Goal: Contribute content: Contribute content

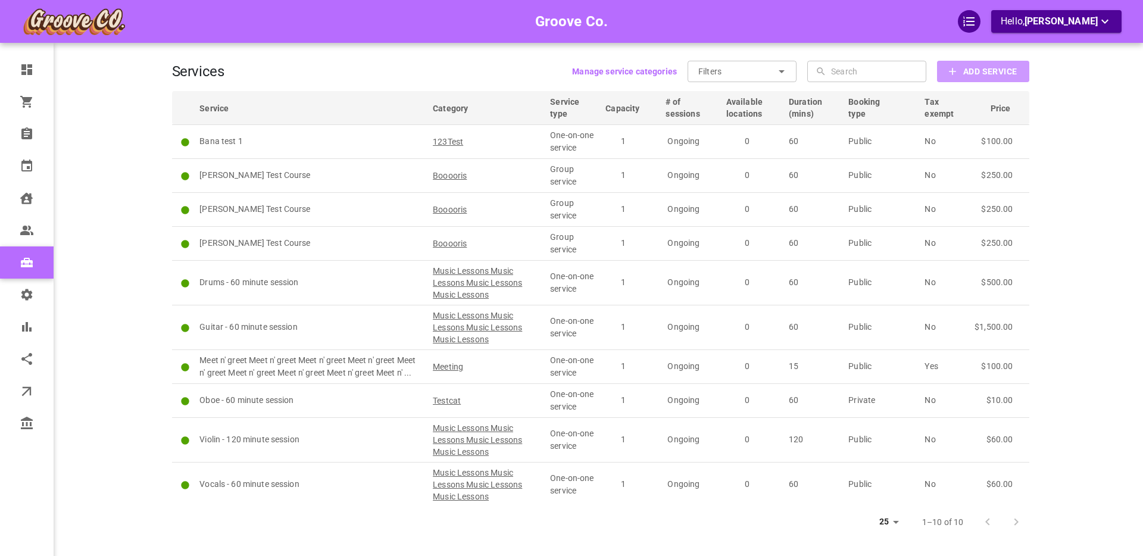
click at [969, 70] on b "Add Service" at bounding box center [990, 71] width 54 height 15
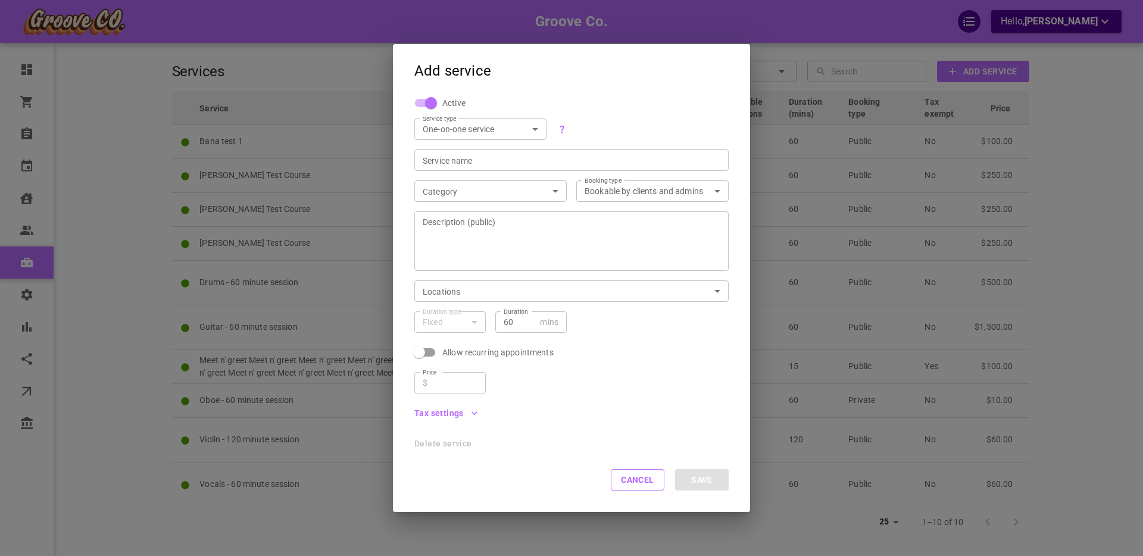
click at [463, 126] on body "Groove Co. Hello, [PERSON_NAME] Dashboard Orders Bookings Calendar Clients User…" at bounding box center [571, 314] width 1143 height 629
click at [444, 174] on li "Group service" at bounding box center [480, 170] width 132 height 20
type input "GROUP"
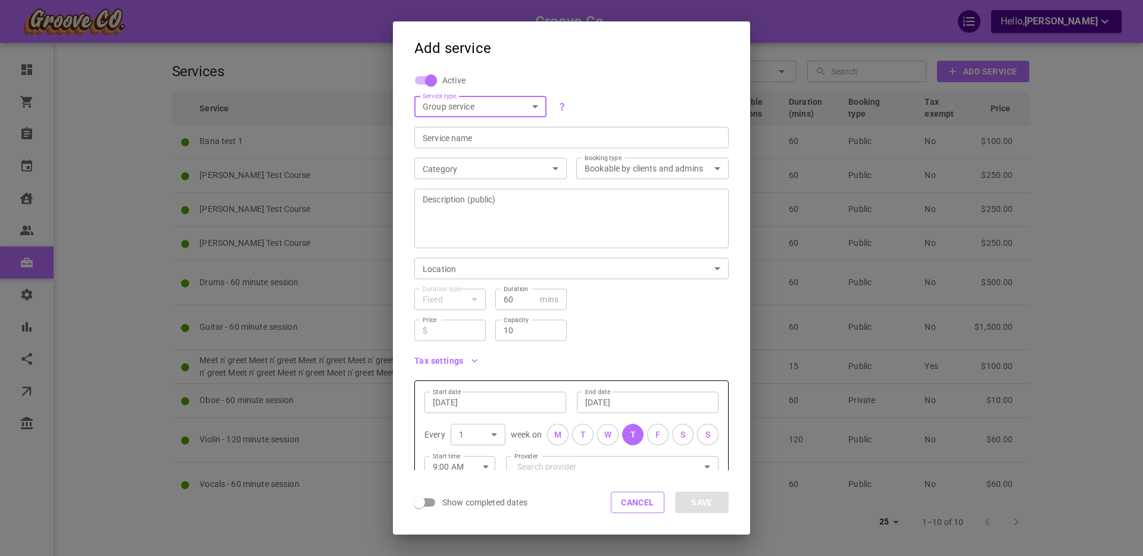
click at [461, 138] on input "Service name" at bounding box center [572, 138] width 298 height 12
type input "Course1"
click at [470, 167] on body "Groove Co. Hello, [PERSON_NAME] Dashboard Orders Bookings Calendar Clients User…" at bounding box center [571, 314] width 1143 height 629
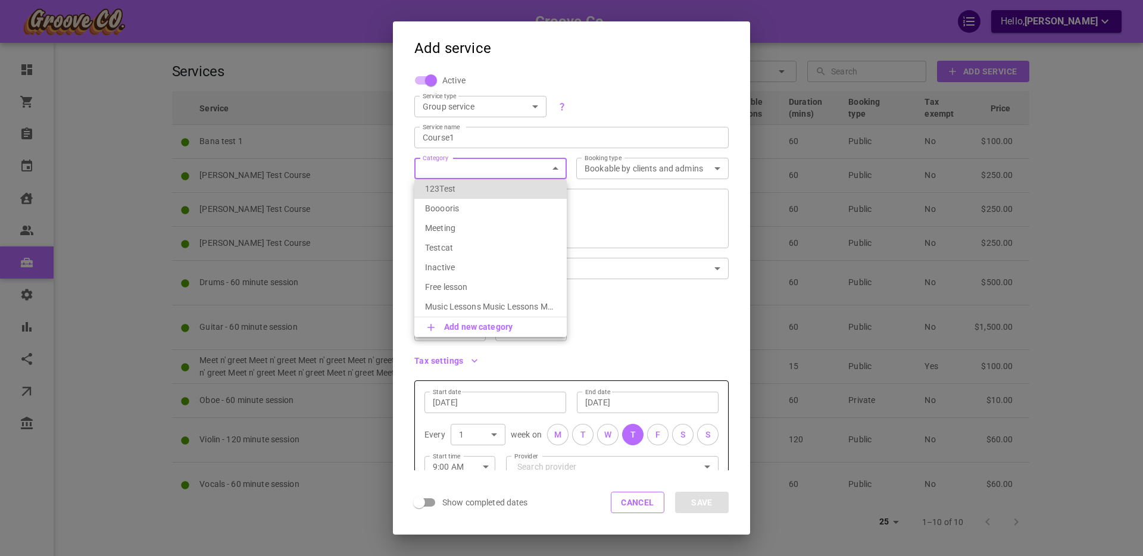
click at [466, 188] on p "123Test" at bounding box center [490, 189] width 131 height 12
type input "123Test"
click at [492, 216] on textarea "Description (public)" at bounding box center [572, 218] width 298 height 71
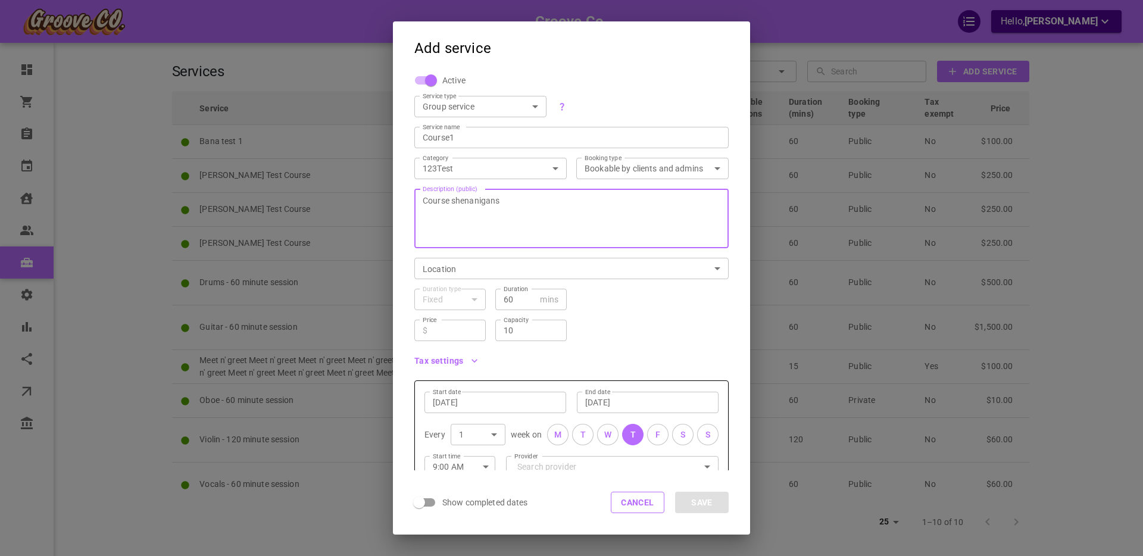
type textarea "Course shenanigans"
click at [466, 269] on body "Groove Co. Hello, [PERSON_NAME] Dashboard Orders Bookings Calendar Clients User…" at bounding box center [571, 314] width 1143 height 629
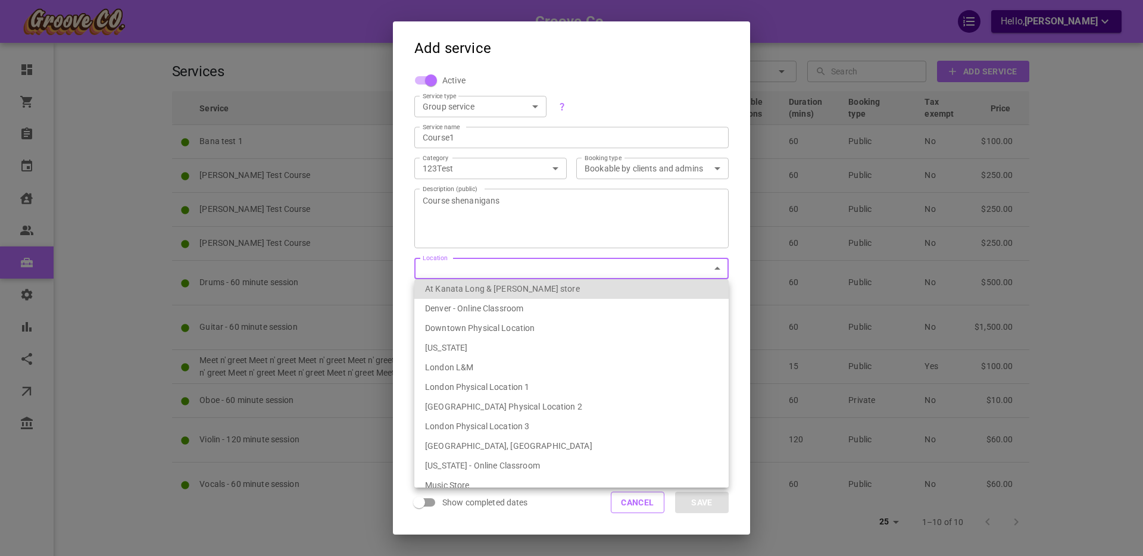
scroll to position [204, 0]
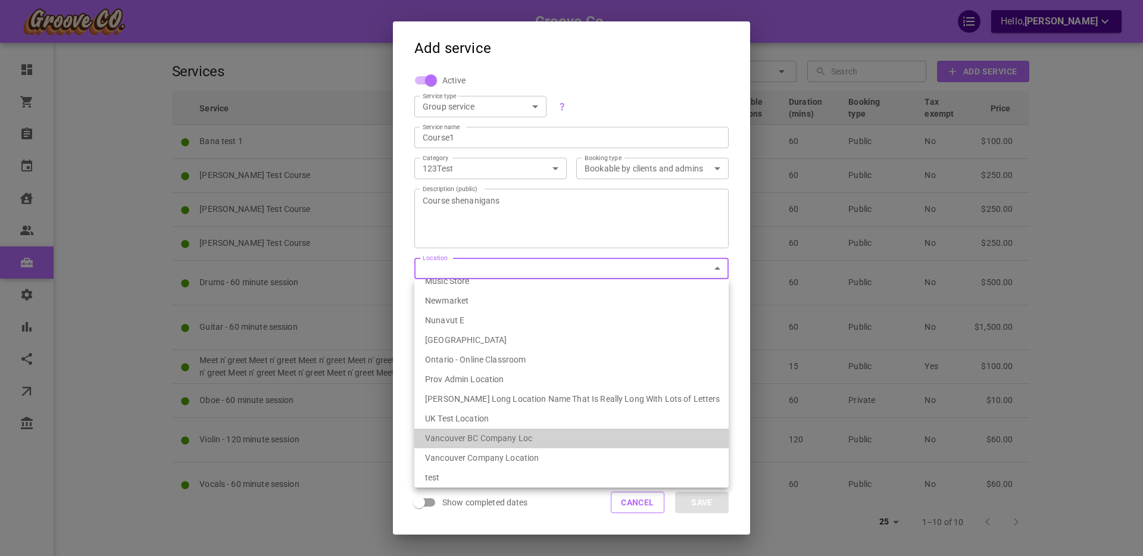
click at [504, 435] on li "Vancouver BC Company Loc" at bounding box center [571, 439] width 314 height 20
type input "539ef6fa-1bae-4334-9153-77231d086627"
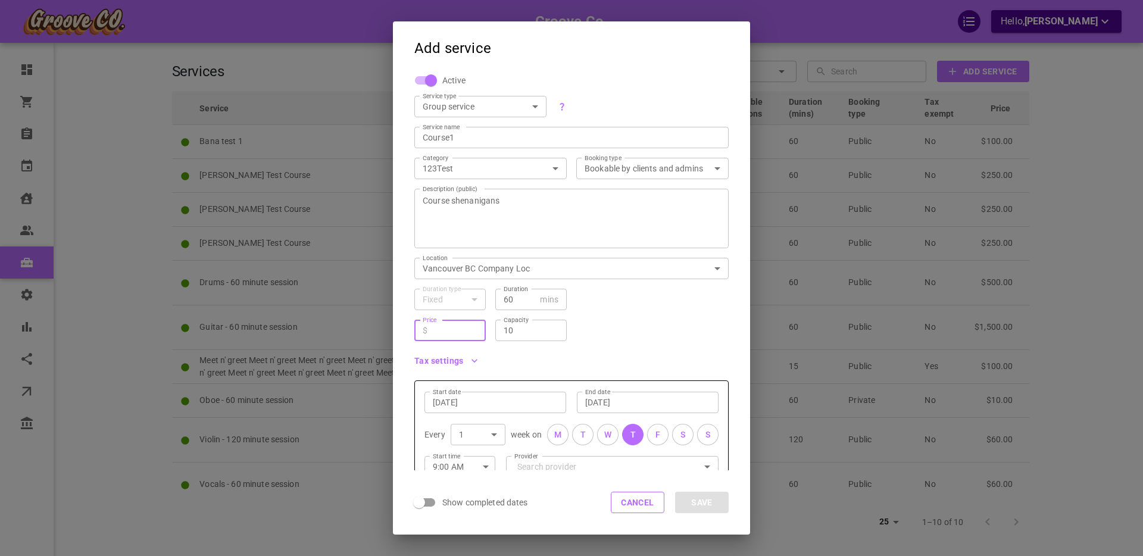
click at [453, 335] on input "Price" at bounding box center [454, 330] width 45 height 12
type input "120"
click at [643, 330] on div "Price ​ $ 120 Price Capacity 10 Capacity" at bounding box center [567, 325] width 324 height 31
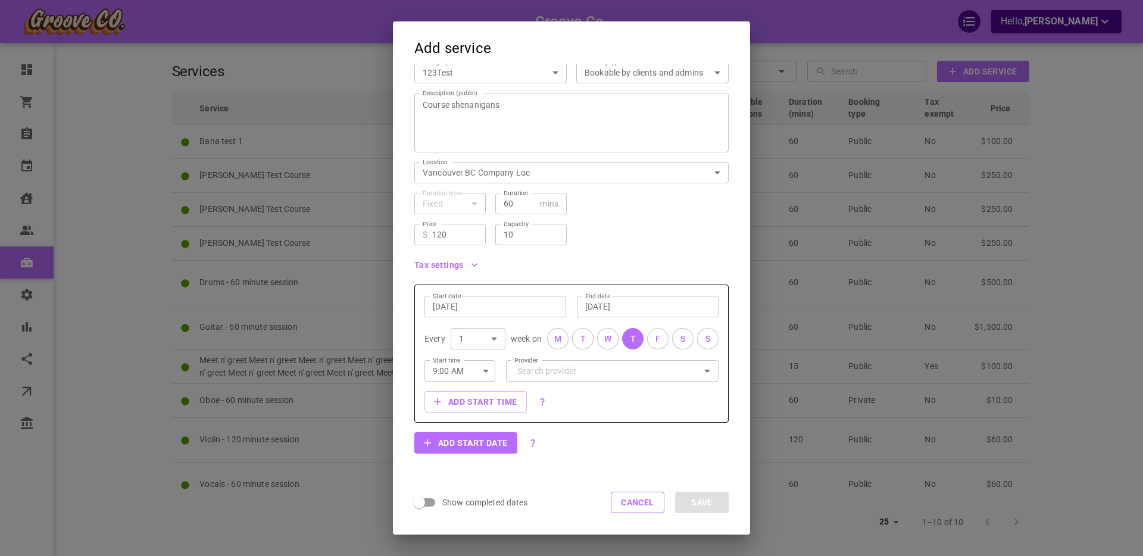
scroll to position [104, 0]
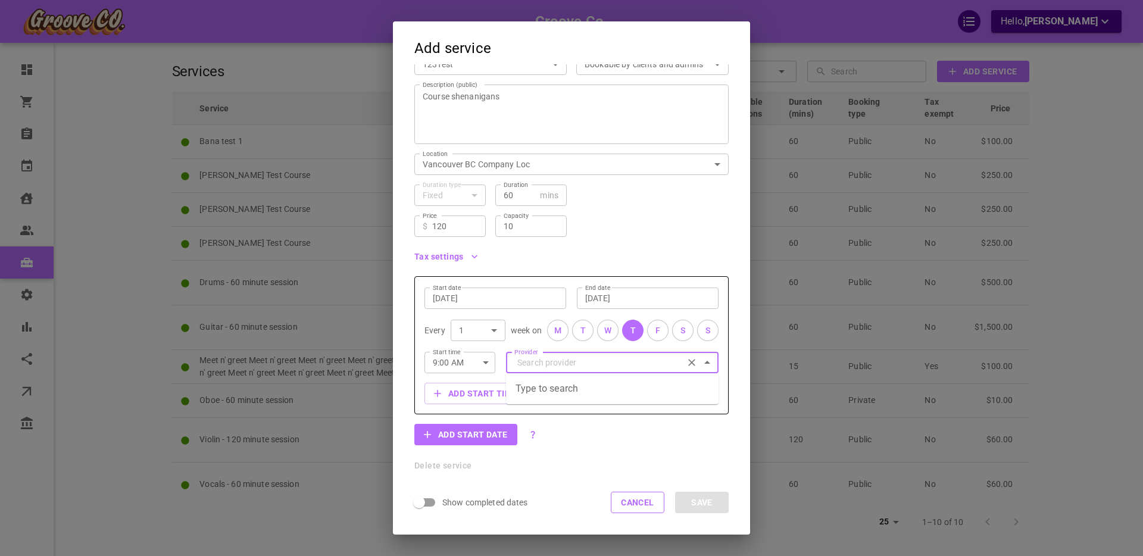
click at [566, 362] on input "Provider" at bounding box center [612, 362] width 196 height 21
click at [546, 425] on p "[PERSON_NAME][EMAIL_ADDRESS][DOMAIN_NAME]" at bounding box center [581, 431] width 130 height 12
type input "[PERSON_NAME]"
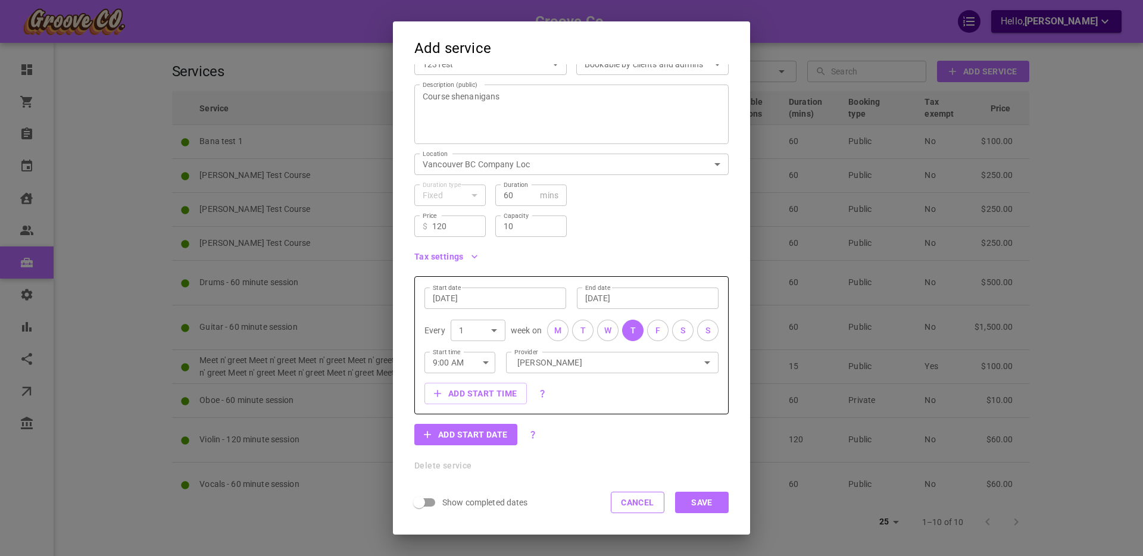
click at [656, 331] on div "F" at bounding box center [658, 330] width 5 height 13
click at [679, 329] on button "S" at bounding box center [682, 330] width 21 height 21
click at [710, 332] on button "S" at bounding box center [707, 330] width 21 height 21
click at [502, 299] on input "[DATE]" at bounding box center [495, 298] width 125 height 12
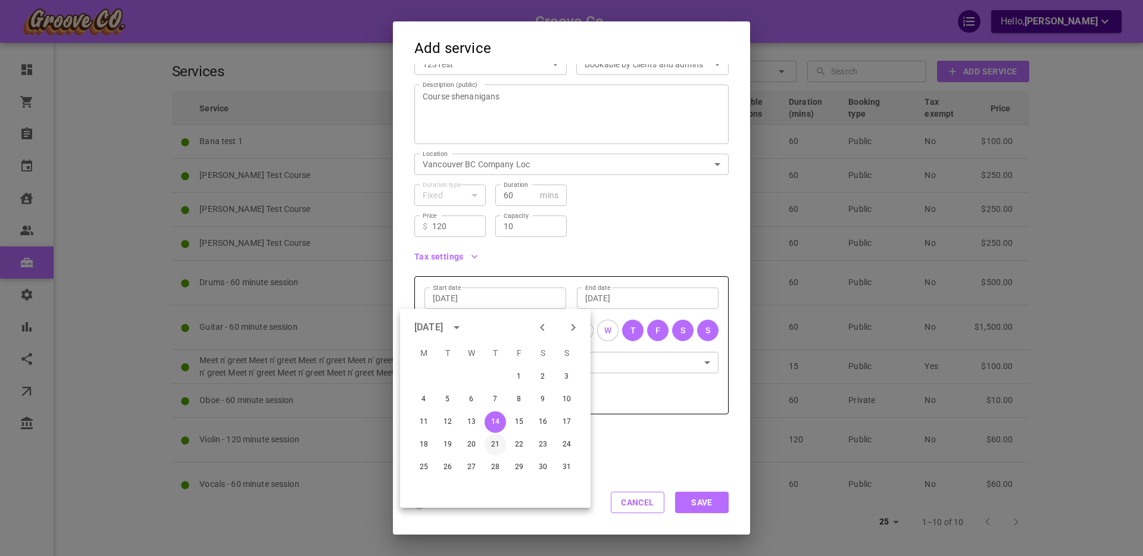
click at [498, 445] on button "21" at bounding box center [495, 444] width 21 height 21
type input "[DATE]"
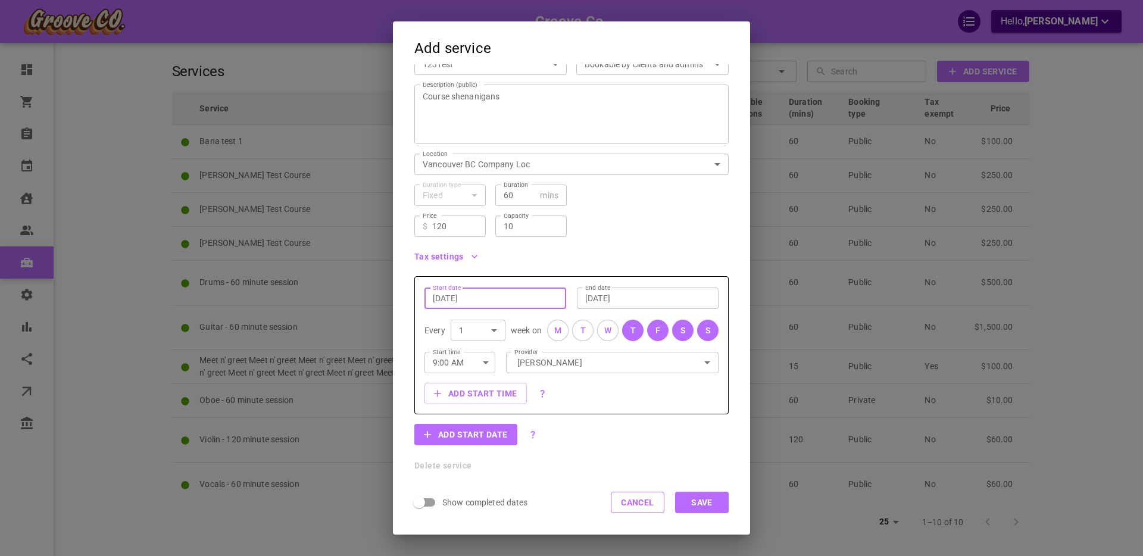
click at [600, 292] on label "End date" at bounding box center [597, 287] width 25 height 9
click at [600, 292] on input "[DATE]" at bounding box center [647, 298] width 125 height 12
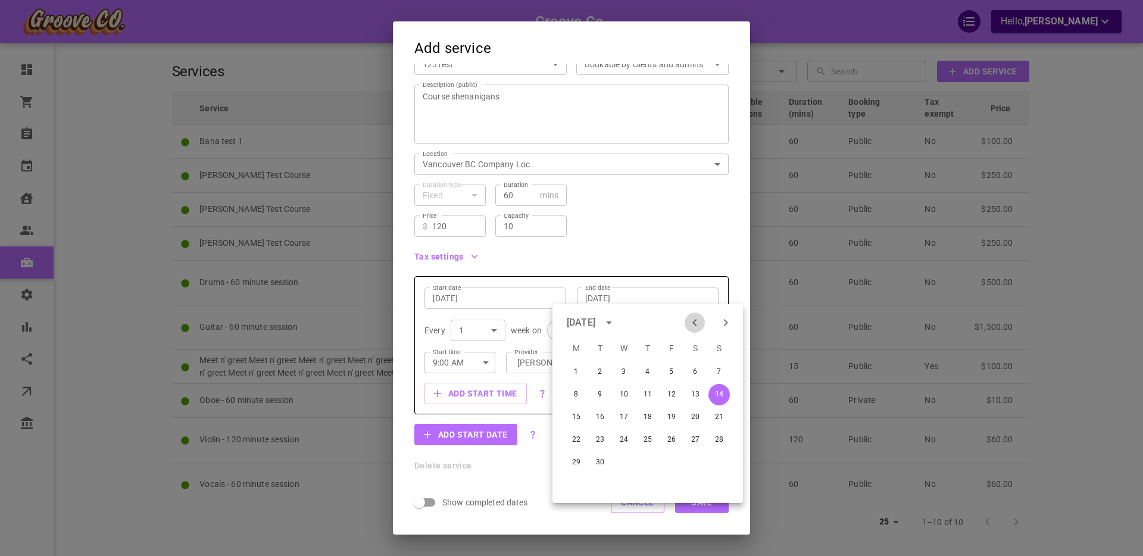
click at [694, 321] on icon "Previous month" at bounding box center [694, 322] width 4 height 7
click at [721, 460] on button "31" at bounding box center [719, 462] width 21 height 21
type input "[DATE]"
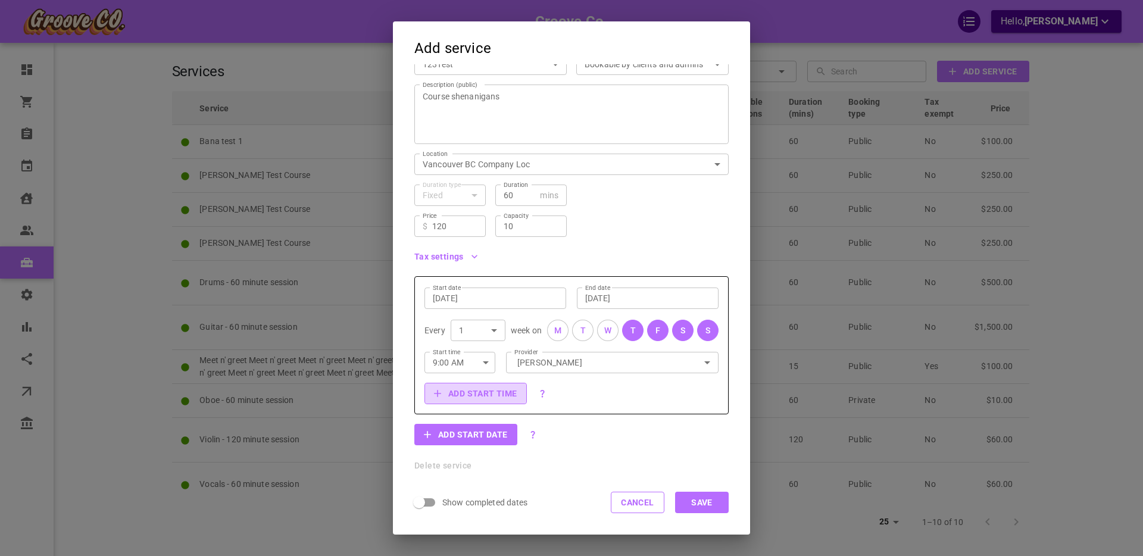
click at [481, 395] on button "Add start time" at bounding box center [476, 393] width 102 height 21
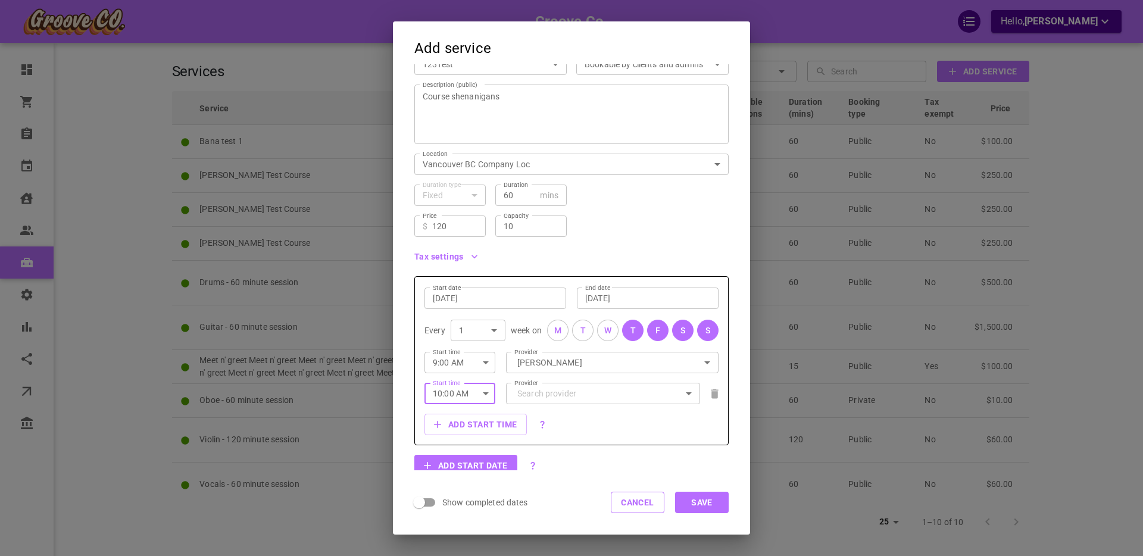
click at [444, 392] on input "10:00 AM" at bounding box center [448, 393] width 46 height 32
click at [463, 489] on li "12:00 PM" at bounding box center [460, 492] width 71 height 21
type input "12:00 PM"
click at [541, 373] on input "Provider" at bounding box center [612, 362] width 196 height 21
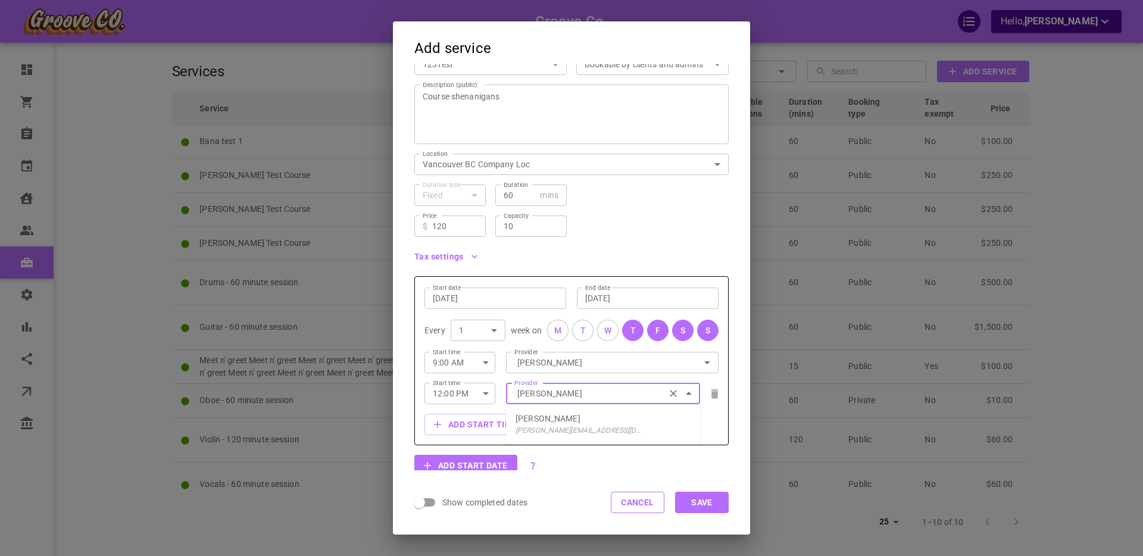
click at [552, 421] on p "[PERSON_NAME]" at bounding box center [548, 419] width 65 height 12
type input "[PERSON_NAME]"
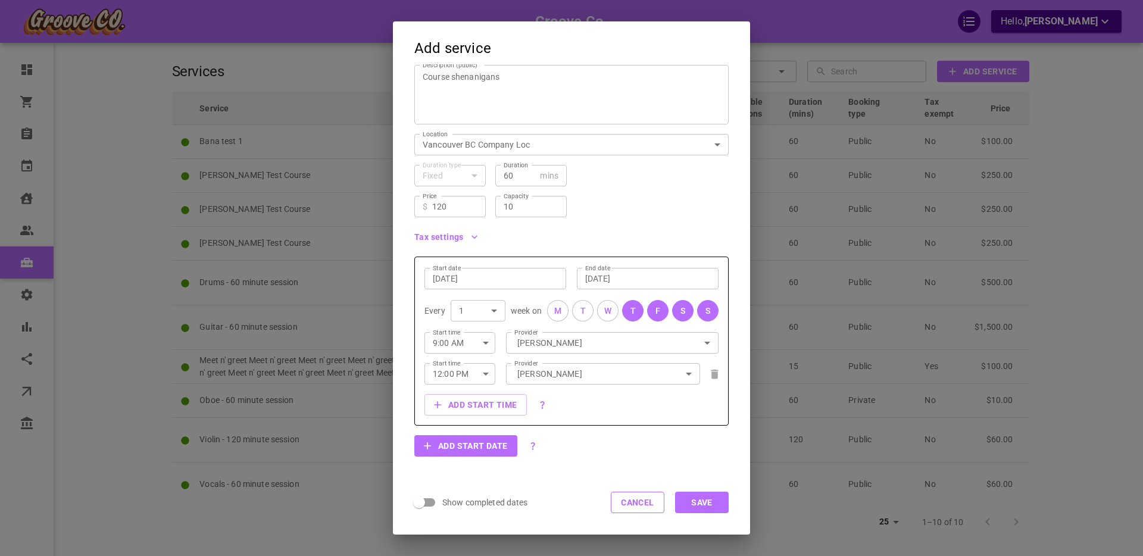
scroll to position [135, 0]
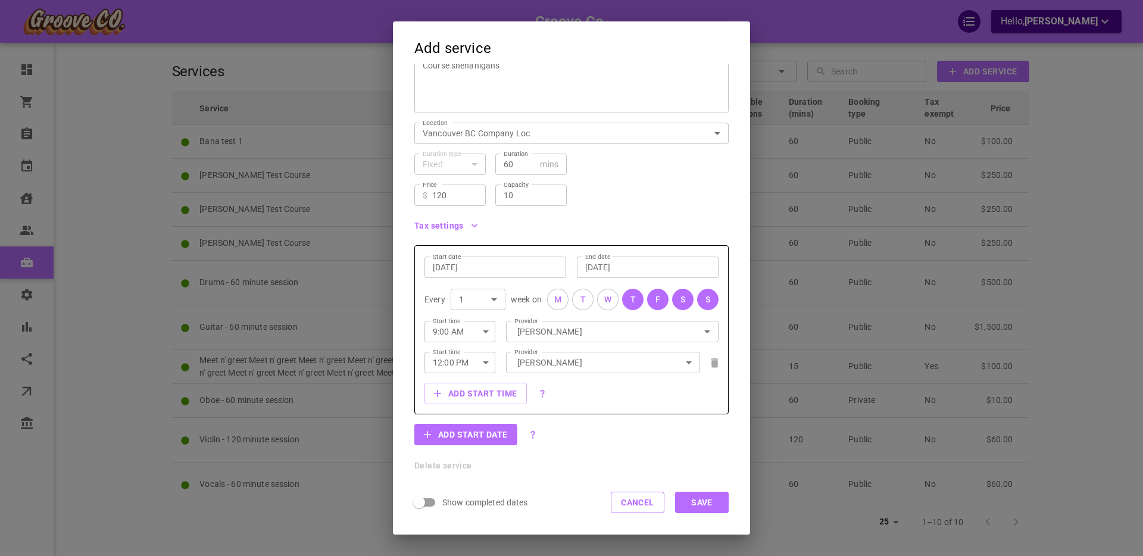
click at [707, 502] on button "Save" at bounding box center [702, 502] width 54 height 21
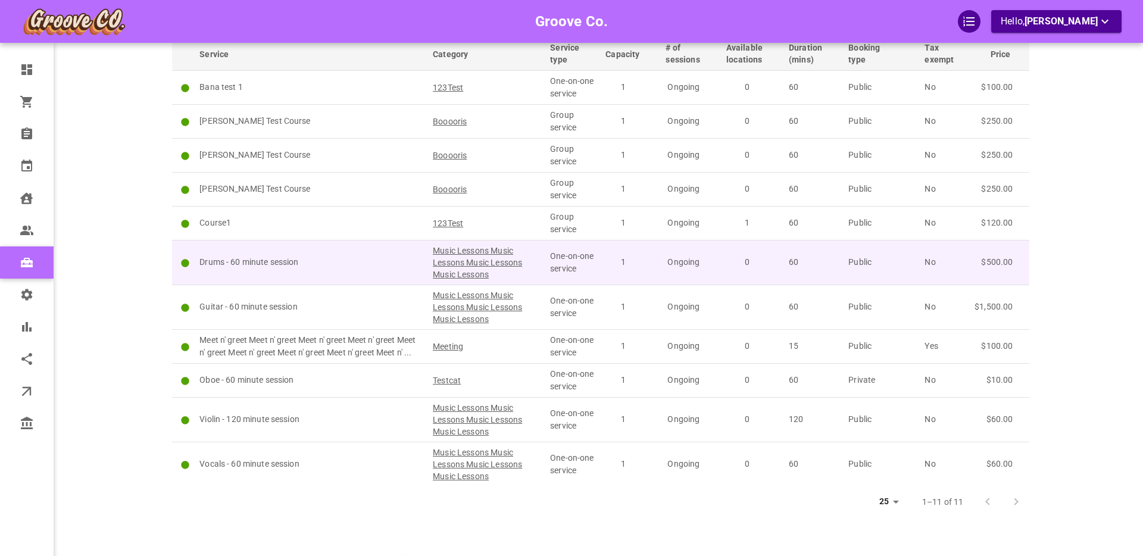
scroll to position [50, 0]
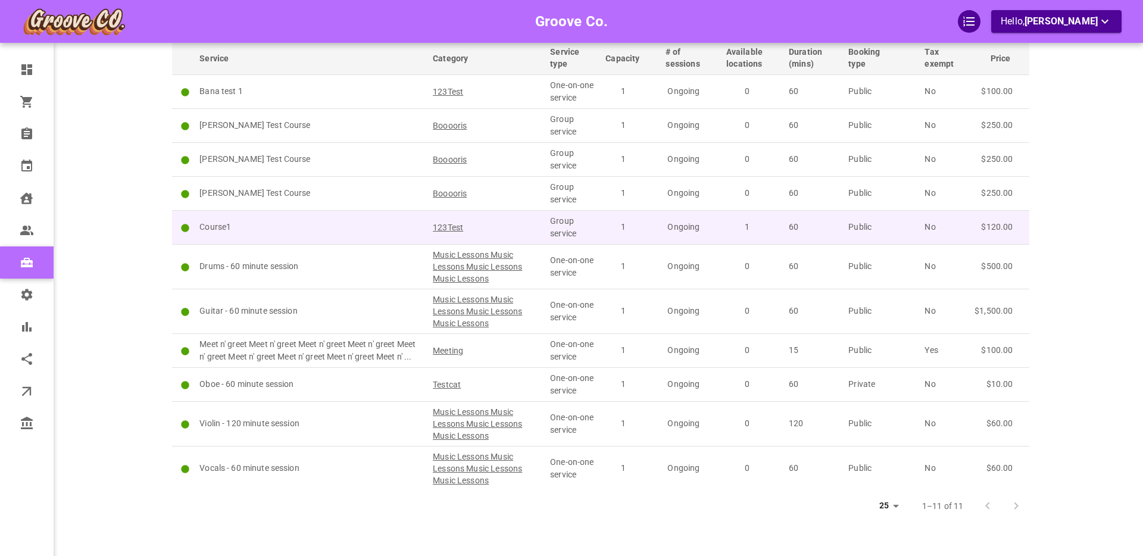
click at [217, 226] on p "Course1" at bounding box center [310, 227] width 223 height 13
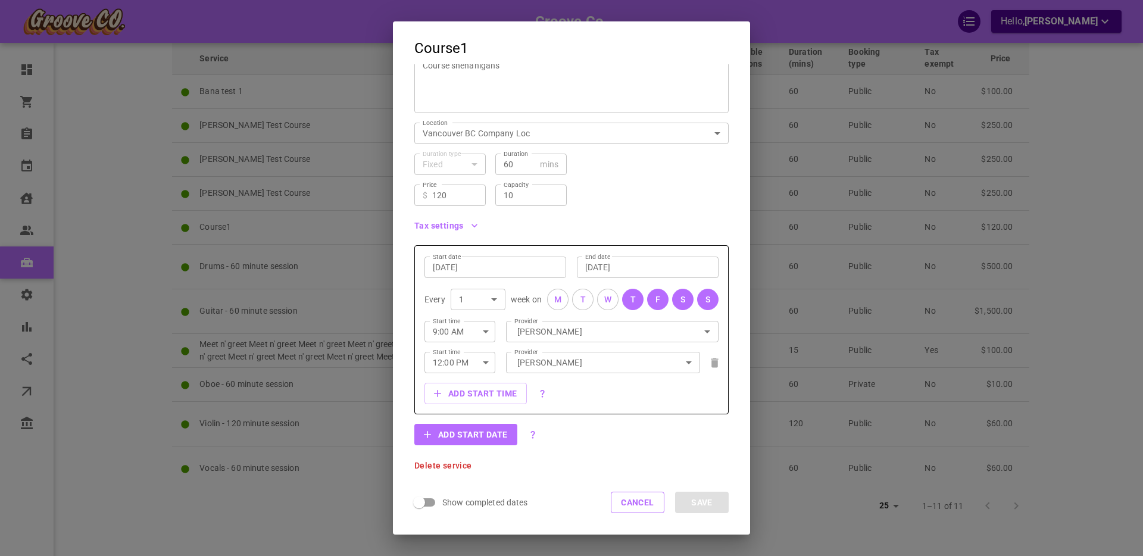
scroll to position [0, 0]
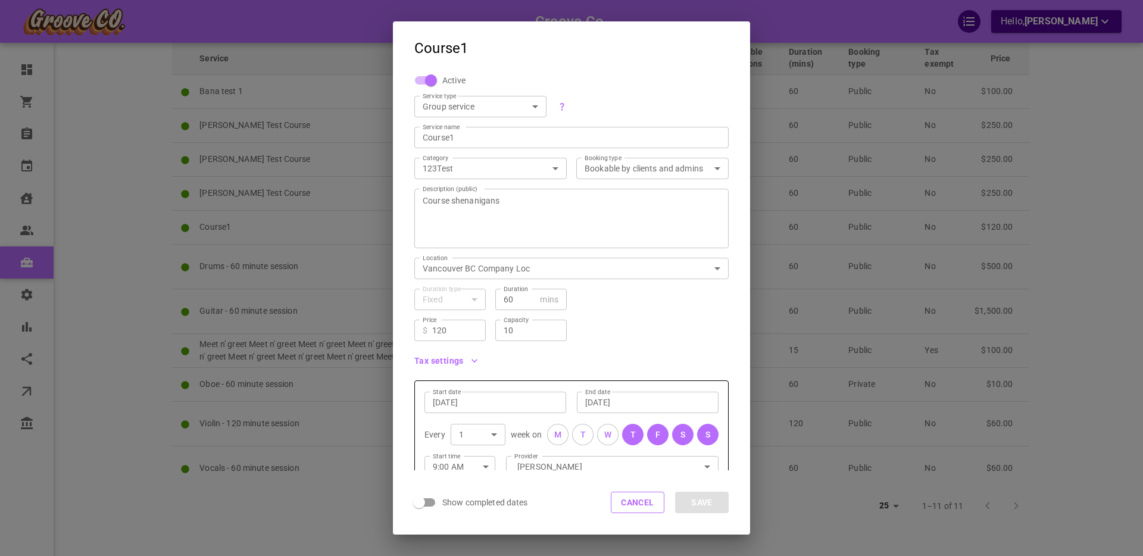
click at [638, 506] on button "Cancel" at bounding box center [638, 502] width 54 height 21
